Goal: Check status: Check status

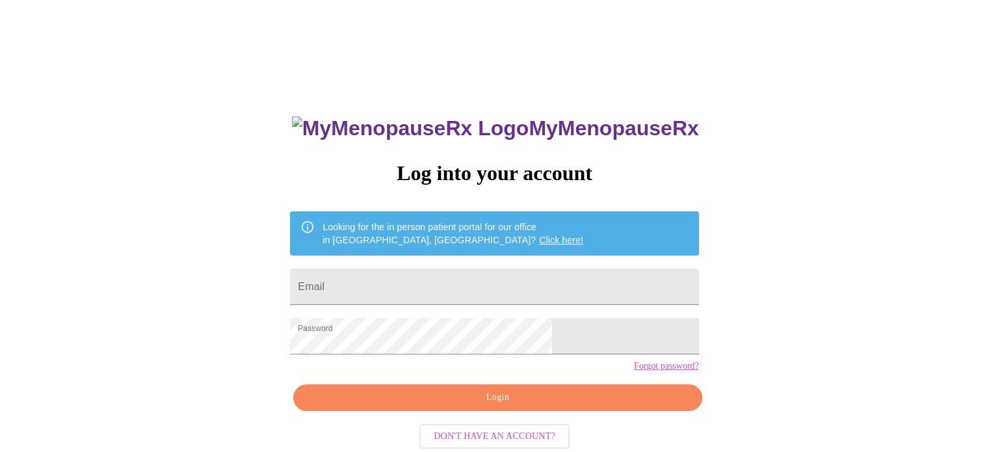
click at [522, 411] on button "Login" at bounding box center [497, 397] width 408 height 27
click at [539, 235] on link "Click here!" at bounding box center [561, 240] width 44 height 10
click at [518, 406] on span "Login" at bounding box center [497, 398] width 378 height 16
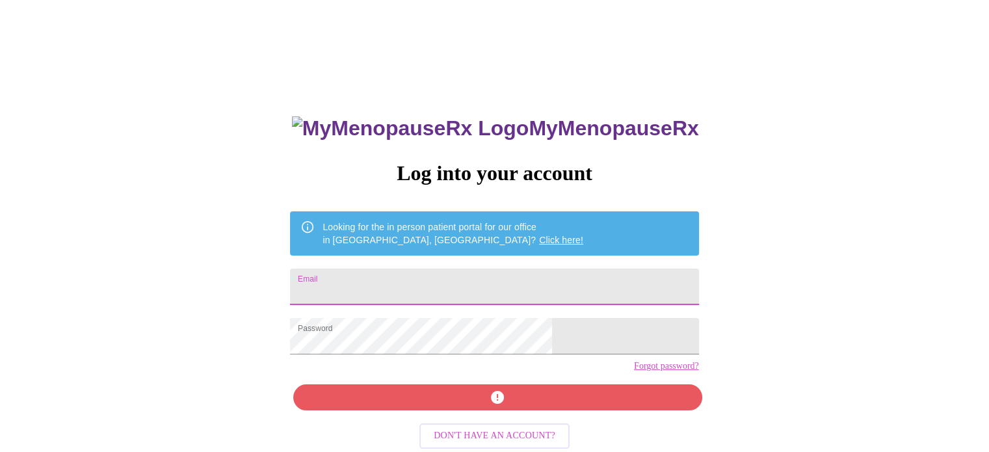
click at [460, 275] on input "Email" at bounding box center [494, 287] width 408 height 36
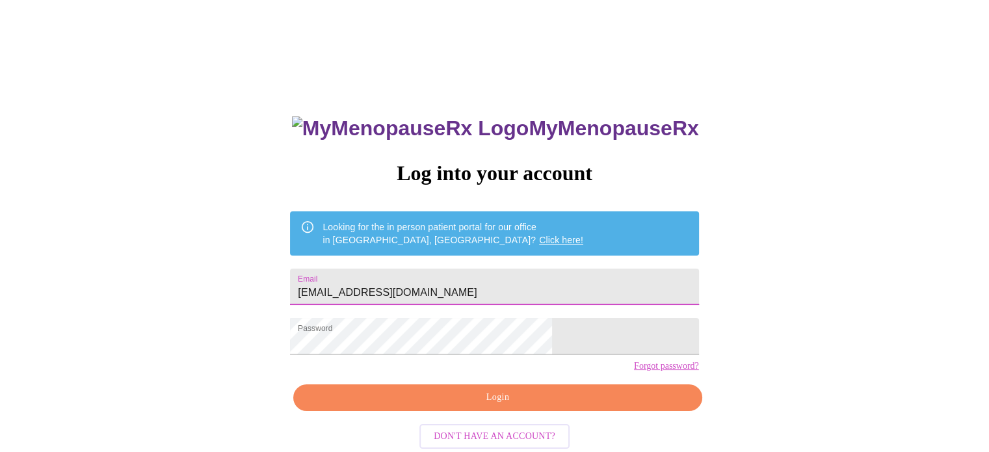
type input "lisajable@gmail.com"
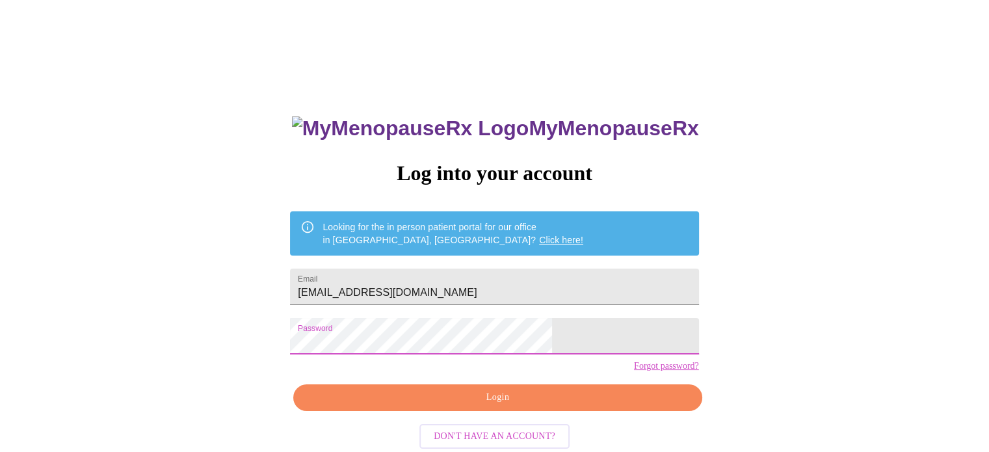
click at [505, 406] on span "Login" at bounding box center [497, 398] width 378 height 16
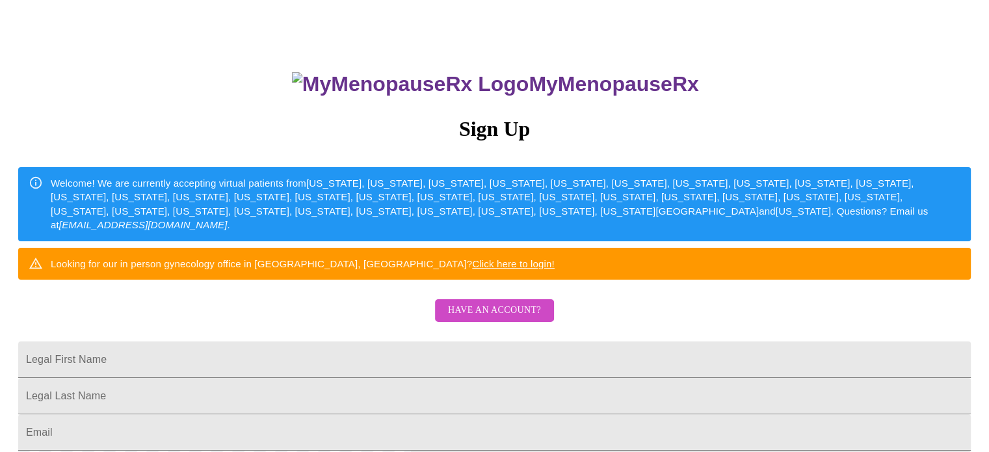
scroll to position [65, 0]
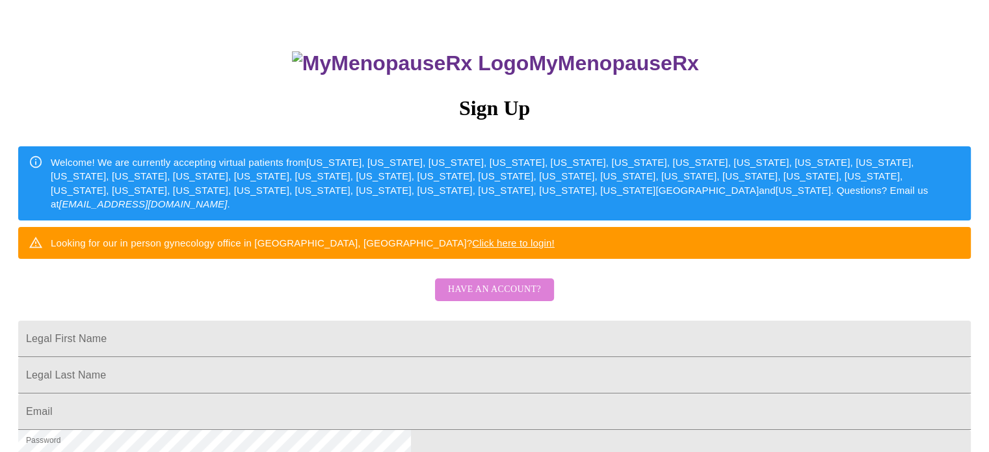
click at [528, 298] on span "Have an account?" at bounding box center [494, 290] width 93 height 16
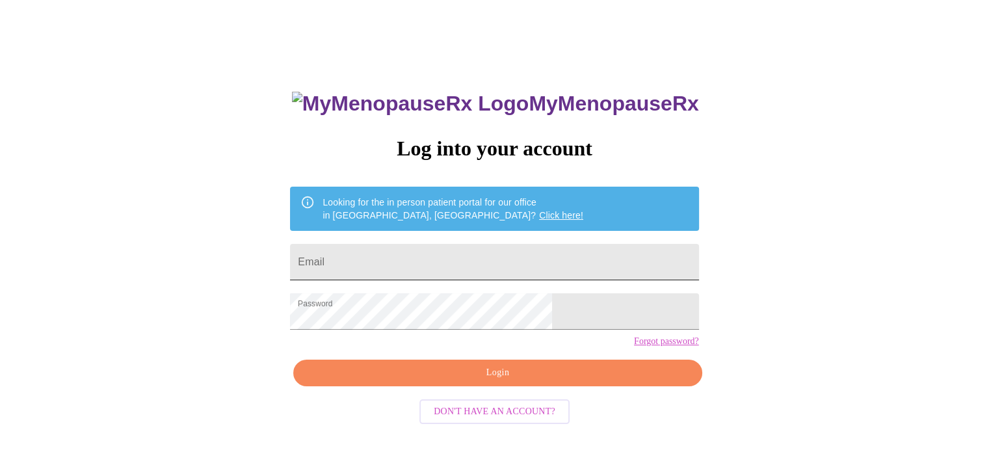
click at [462, 266] on input "Email" at bounding box center [494, 262] width 408 height 36
type input "[EMAIL_ADDRESS][DOMAIN_NAME]"
click at [443, 381] on span "Login" at bounding box center [497, 373] width 378 height 16
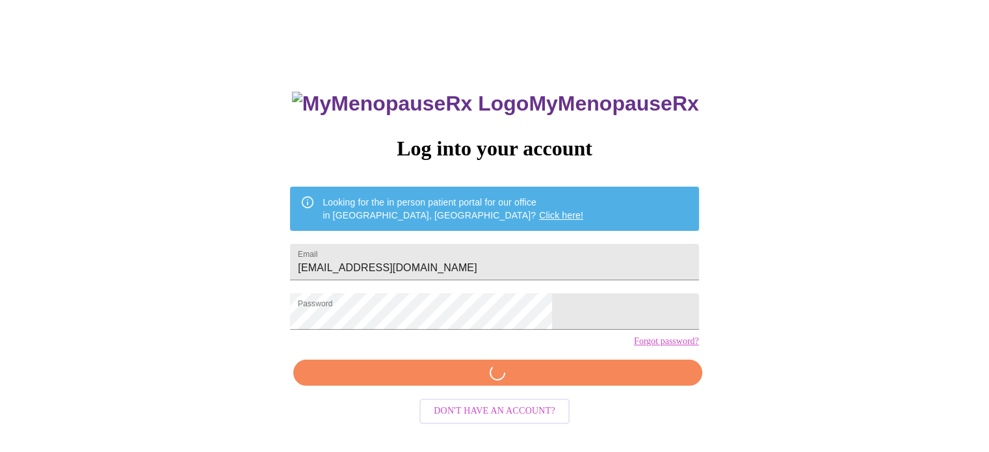
scroll to position [24, 0]
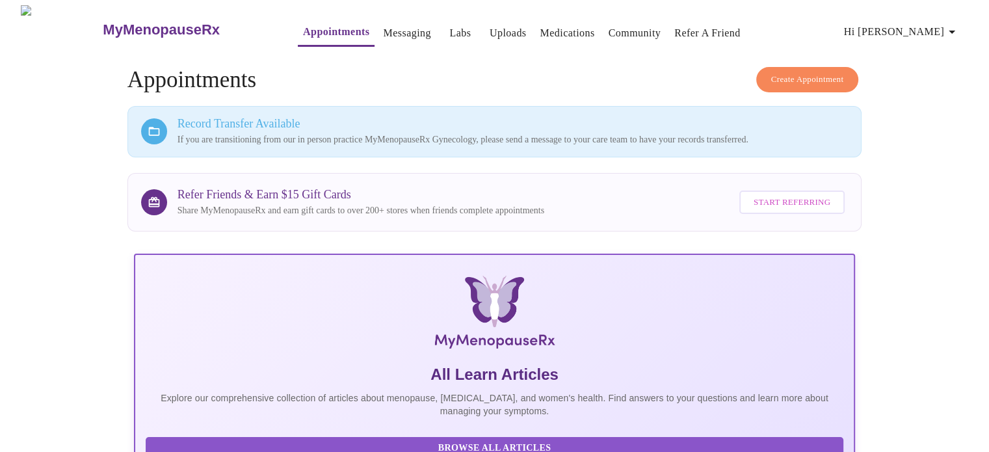
click at [957, 25] on icon "button" at bounding box center [952, 32] width 16 height 16
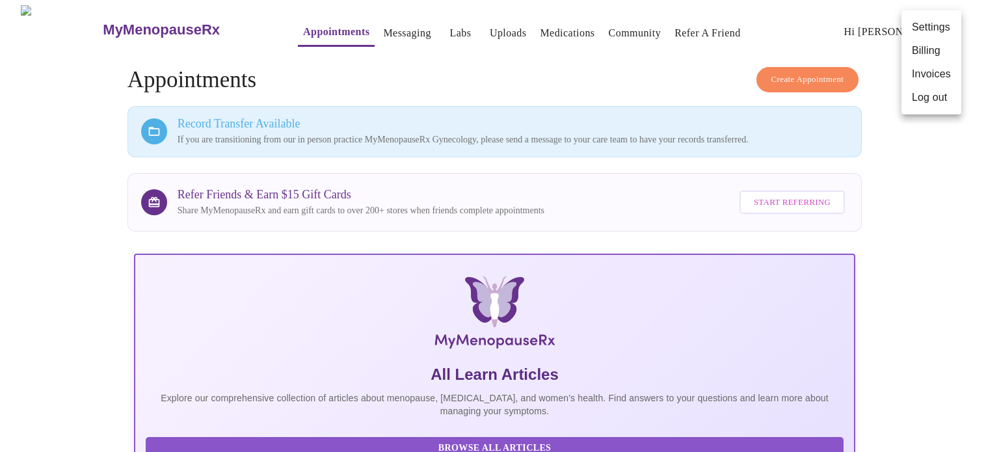
click at [925, 198] on div at bounding box center [499, 226] width 999 height 452
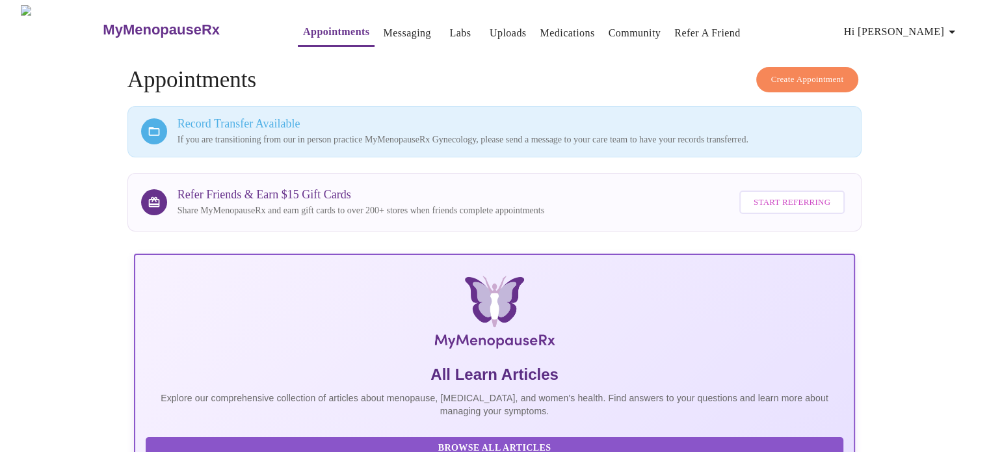
click at [303, 28] on link "Appointments" at bounding box center [336, 32] width 66 height 18
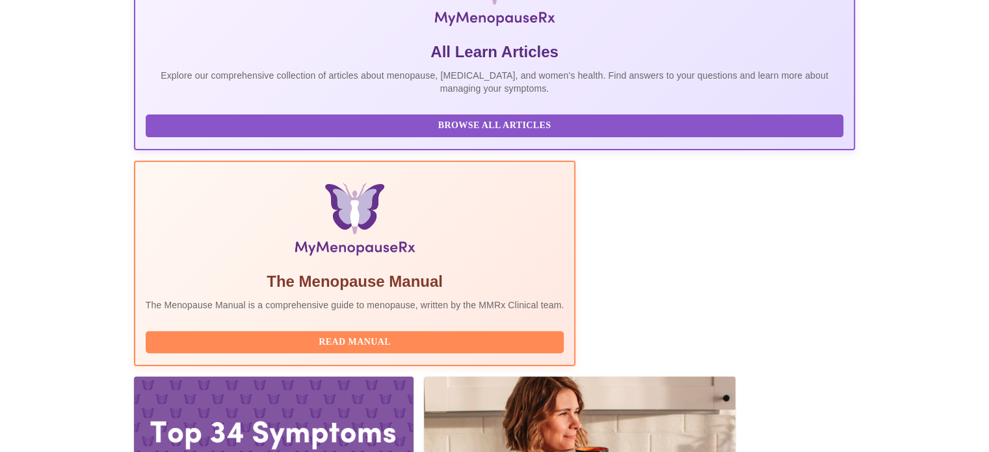
scroll to position [325, 0]
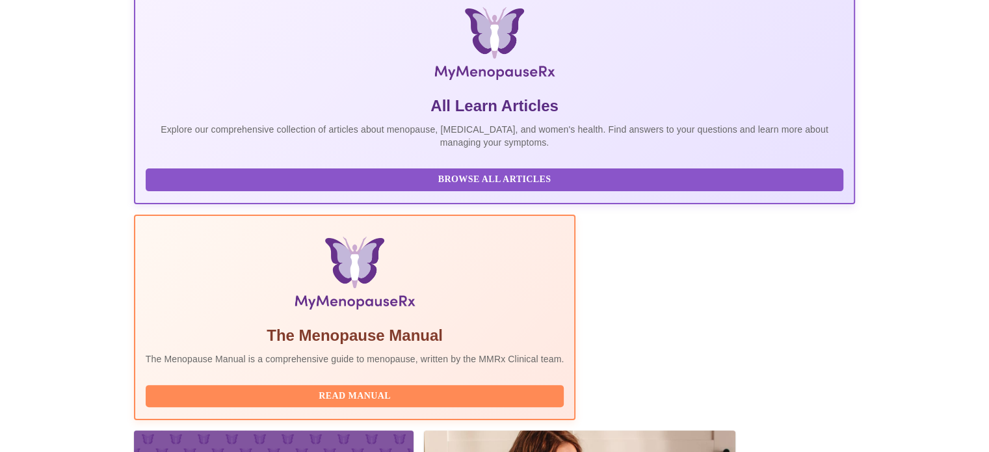
scroll to position [325, 0]
